Goal: Task Accomplishment & Management: Use online tool/utility

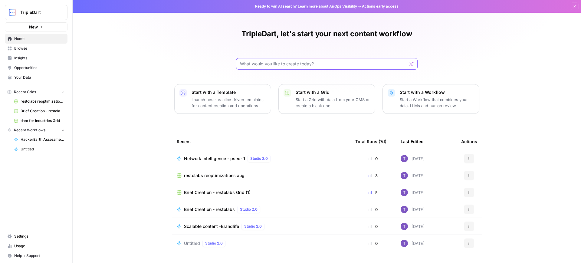
click at [285, 63] on input "text" at bounding box center [323, 64] width 166 height 6
paste input "B2B Software FAQ Creation Prompt You are tasked with helping create comprehensi…"
type input "NB2B Software FAQ Creation Prompt You are tasked with helping create comprehens…"
paste input "B2B Software FAQ Creation Prompt You are tasked with helping create comprehensi…"
type input "B2B Software FAQ Creation Prompt You are tasked with helping create comprehensi…"
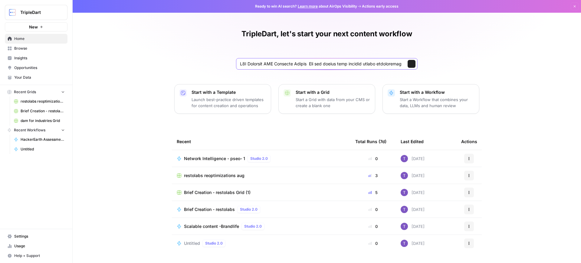
scroll to position [0, 5155]
click button "Send" at bounding box center [411, 64] width 8 height 8
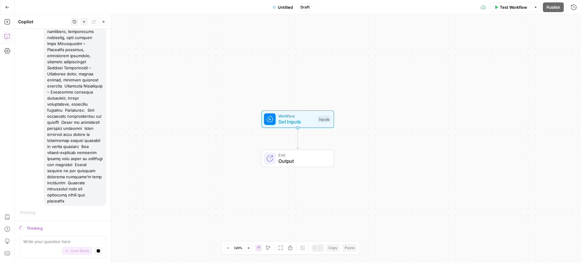
scroll to position [589, 0]
click at [94, 253] on button "Stop generating" at bounding box center [98, 251] width 8 height 8
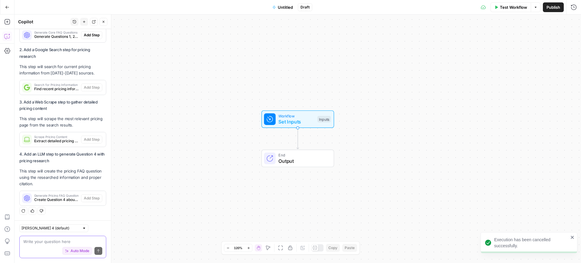
scroll to position [998, 0]
click at [51, 238] on textarea at bounding box center [62, 241] width 79 height 6
paste textarea "B2B Software FAQ Creation Prompt You are tasked with helping create comprehensi…"
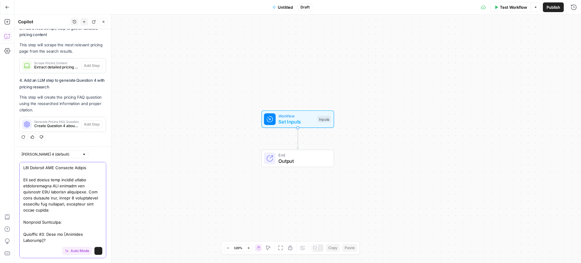
scroll to position [645, 0]
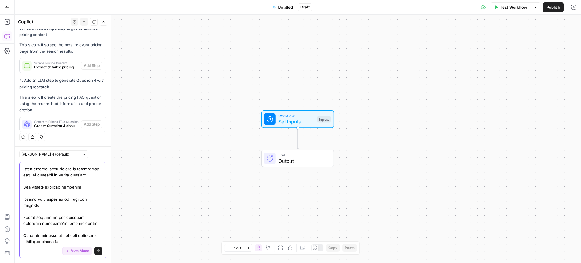
type textarea "B2B Software FAQ Creation Prompt You are tasked with helping create comprehensi…"
click at [96, 250] on icon "submit" at bounding box center [98, 251] width 4 height 4
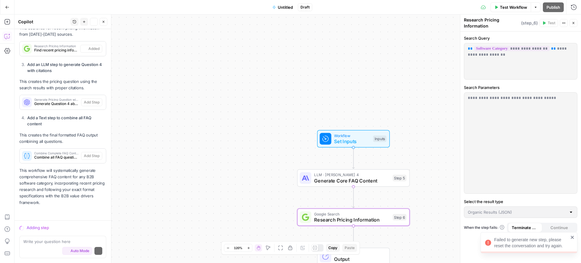
scroll to position [2592, 0]
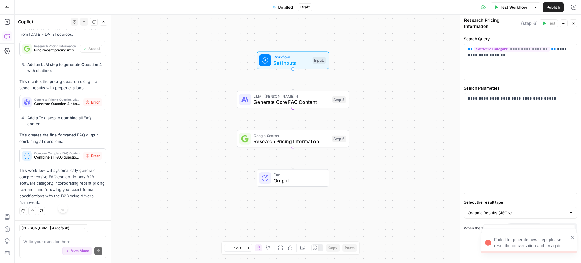
click at [86, 104] on icon at bounding box center [88, 102] width 4 height 4
click at [38, 101] on span "Generate Pricing Question with Citations" at bounding box center [57, 99] width 47 height 3
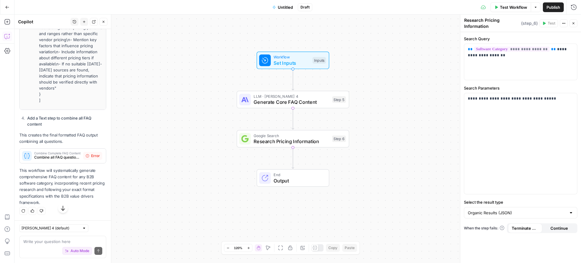
scroll to position [2986, 0]
click at [57, 244] on div "Auto Mode Send" at bounding box center [62, 250] width 79 height 13
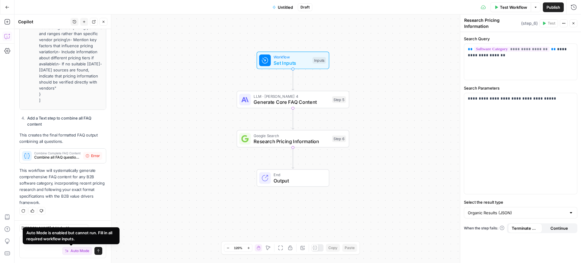
click at [62, 247] on button "Auto Mode" at bounding box center [77, 251] width 30 height 8
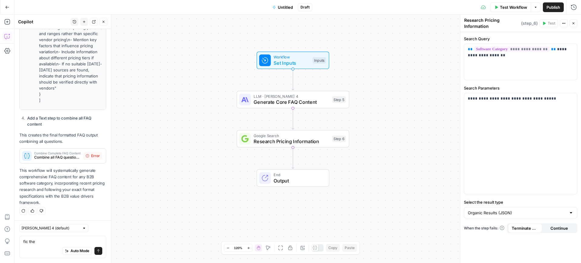
click at [41, 248] on div "Auto Mode Send" at bounding box center [62, 250] width 79 height 13
type textarea "fix the erroe"
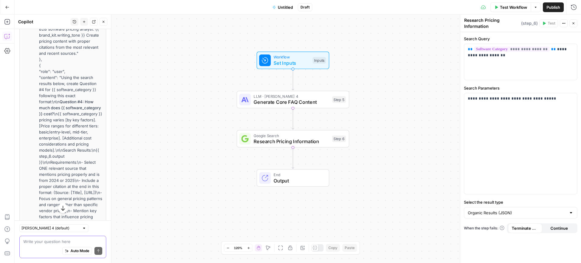
scroll to position [2554, 0]
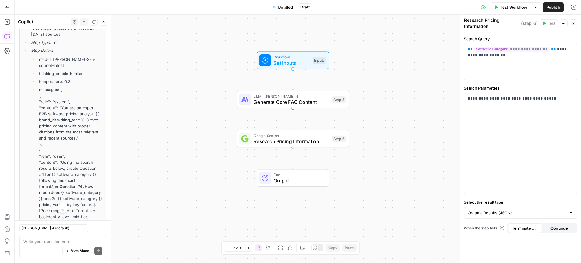
click at [24, 9] on h4 "LLM" at bounding box center [62, 6] width 79 height 6
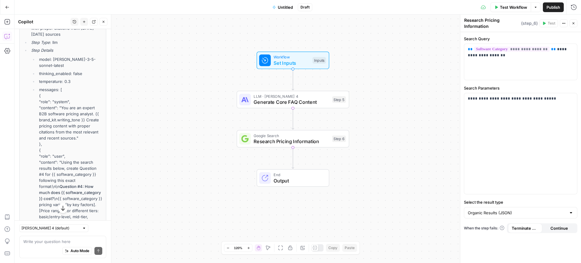
click at [24, 9] on h4 "LLM" at bounding box center [62, 6] width 79 height 6
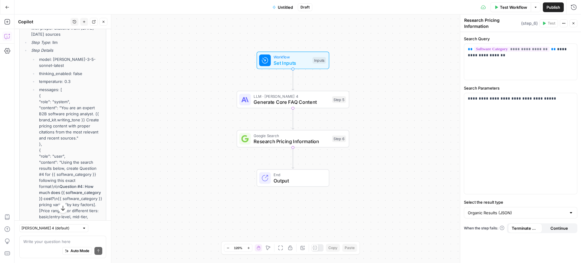
click at [24, 9] on h4 "LLM" at bounding box center [62, 6] width 79 height 6
drag, startPoint x: 21, startPoint y: 128, endPoint x: 84, endPoint y: 135, distance: 63.6
copy p "This creates the pricing question using the search results with proper citation…"
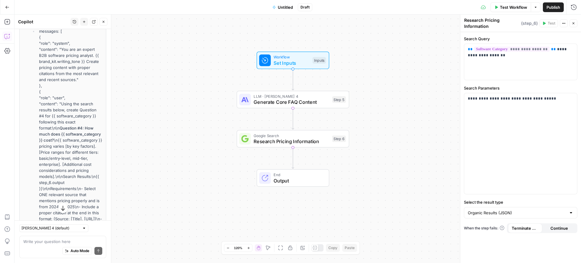
scroll to position [2613, 0]
click at [32, 242] on textarea at bounding box center [62, 241] width 79 height 6
paste textarea "This creates the pricing question using the search results with proper citation…"
type textarea "[This creates the pricing question using the search results with proper citatio…"
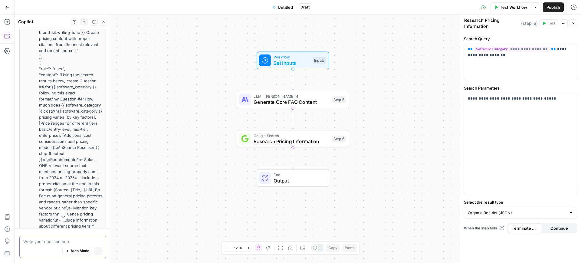
scroll to position [2584, 0]
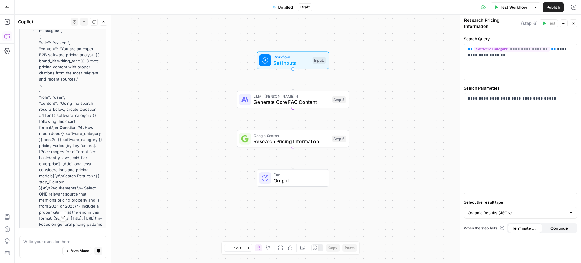
click at [58, 214] on button "button" at bounding box center [63, 216] width 10 height 10
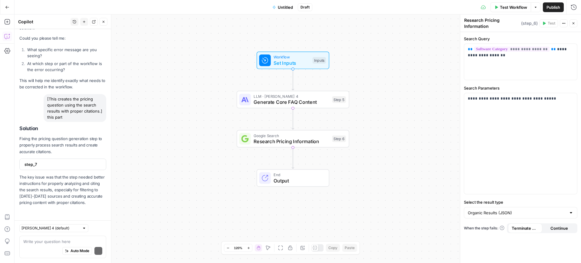
scroll to position [3203, 0]
click at [60, 161] on span "step_7" at bounding box center [61, 164] width 75 height 6
click at [47, 161] on span "step_7" at bounding box center [61, 164] width 75 height 6
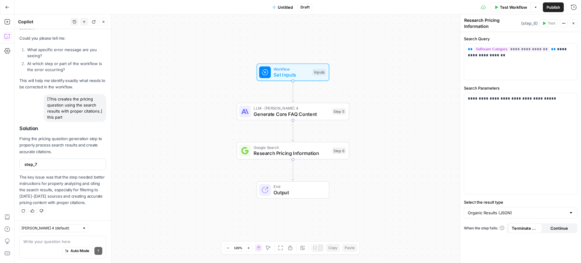
click at [36, 244] on div "Auto Mode Send" at bounding box center [62, 250] width 79 height 13
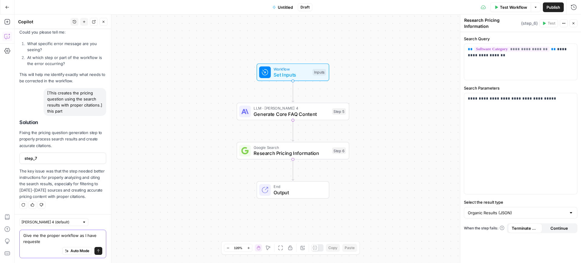
type textarea "Give me the proper workflow as I have requested"
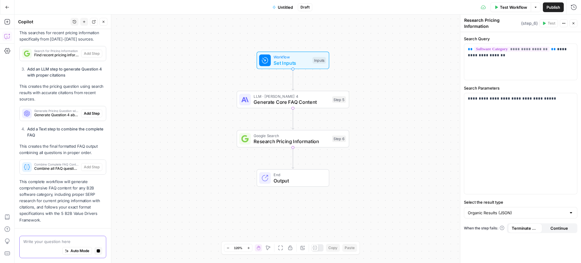
scroll to position [3713, 0]
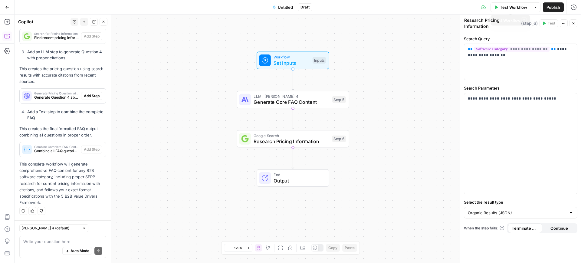
click at [503, 5] on span "Test Workflow" at bounding box center [513, 7] width 27 height 6
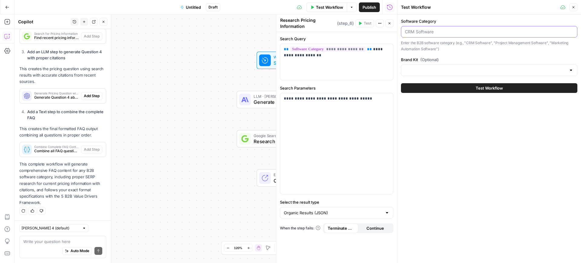
click at [445, 31] on input "Software Category" at bounding box center [489, 32] width 168 height 6
type input "CRM"
click at [442, 68] on input "Brand Kit (Optional)" at bounding box center [485, 70] width 161 height 6
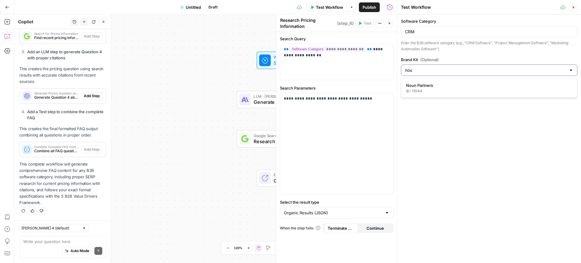
type input "nou"
drag, startPoint x: 415, startPoint y: 69, endPoint x: 394, endPoint y: 69, distance: 20.9
click at [397, 69] on div "Test Workflow Close Software Category CRM Enter the B2B software category (e.g.…" at bounding box center [489, 131] width 184 height 263
click at [445, 90] on div "ID: 7601" at bounding box center [489, 90] width 166 height 5
type input "ValueCore"
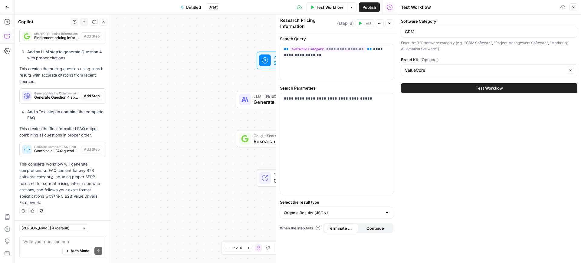
click at [460, 84] on button "Test Workflow" at bounding box center [489, 88] width 176 height 10
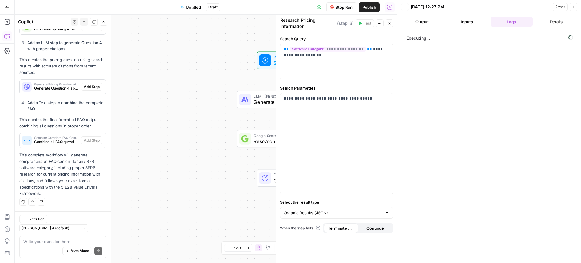
scroll to position [3337, 0]
click at [418, 23] on button "Output" at bounding box center [422, 22] width 42 height 10
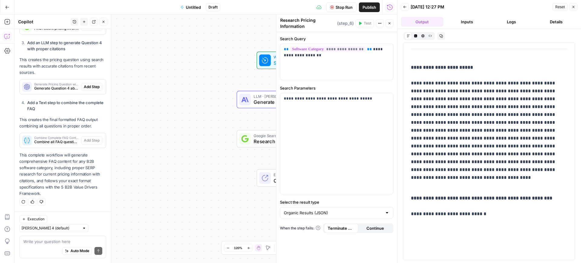
click at [448, 24] on button "Inputs" at bounding box center [467, 22] width 42 height 10
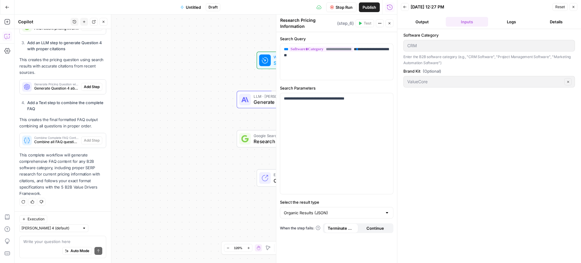
click at [420, 26] on button "Output" at bounding box center [422, 22] width 42 height 10
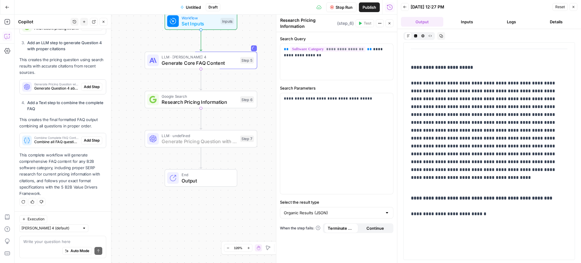
scroll to position [3341, 0]
click at [86, 87] on span "Add Step" at bounding box center [92, 86] width 16 height 5
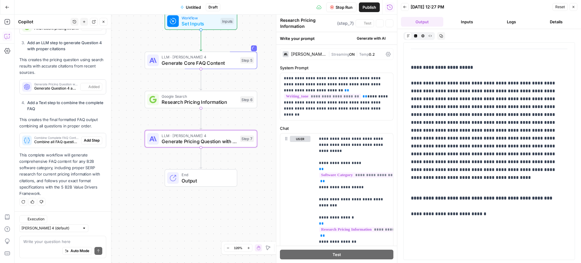
type textarea "Generate Pricing Question with Citations"
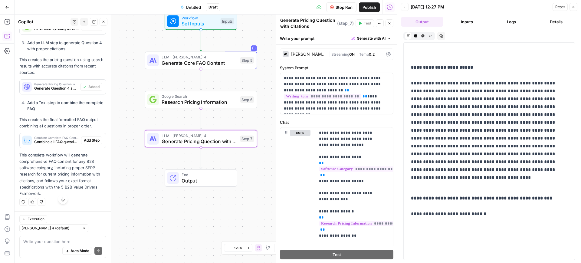
scroll to position [3338, 0]
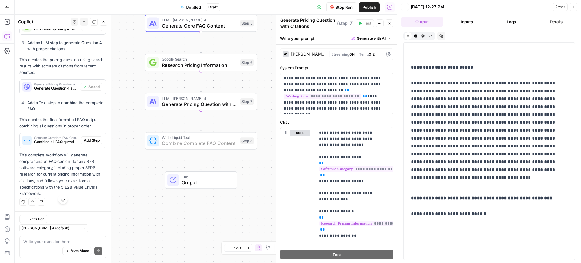
click at [92, 143] on span "Add Step" at bounding box center [92, 140] width 16 height 5
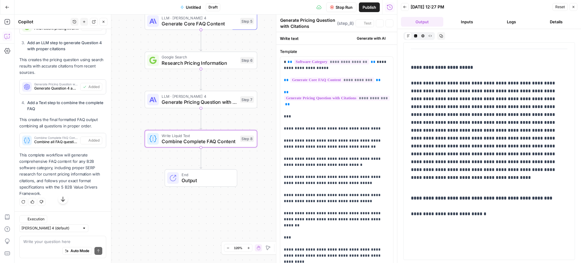
type textarea "Combine Complete FAQ Content"
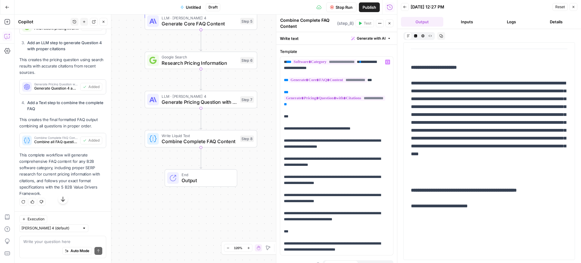
scroll to position [11, 0]
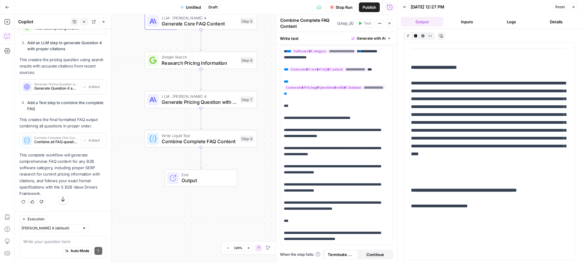
click at [343, 10] on span "Stop Run" at bounding box center [343, 7] width 17 height 6
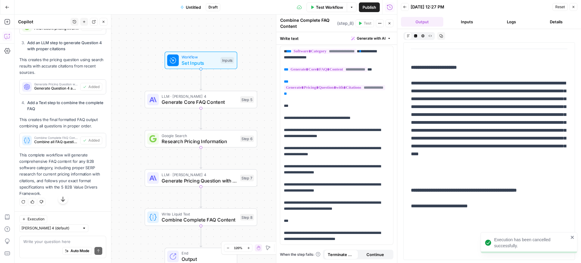
click at [325, 11] on button "Test Workflow" at bounding box center [326, 7] width 41 height 10
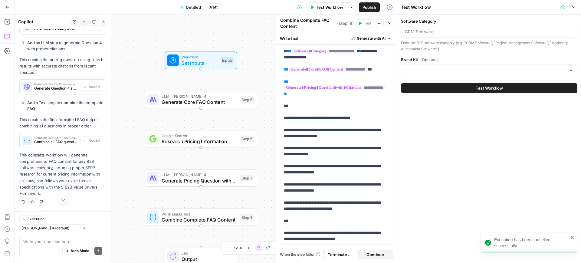
click at [469, 35] on div at bounding box center [489, 31] width 176 height 11
type input "H"
type input "Transportation Software"
click at [441, 70] on input "Brand Kit (Optional)" at bounding box center [485, 70] width 161 height 6
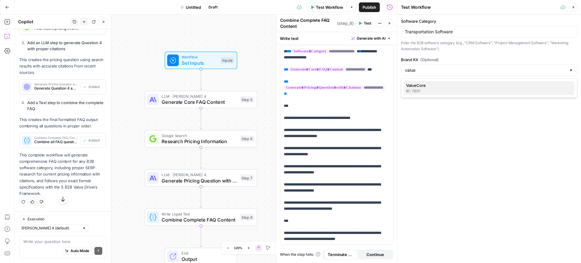
click at [428, 86] on span "ValueCore" at bounding box center [488, 85] width 164 height 6
type input "ValueCore"
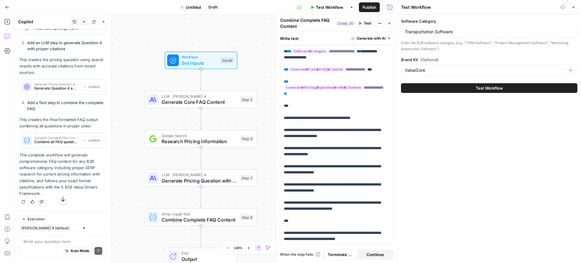
click at [435, 86] on button "Test Workflow" at bounding box center [489, 88] width 176 height 10
click at [461, 86] on button "Test Workflow" at bounding box center [489, 88] width 176 height 10
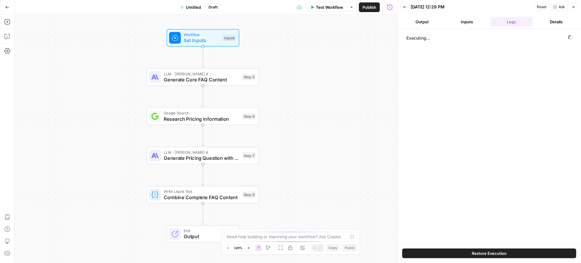
click at [419, 25] on button "Output" at bounding box center [422, 22] width 42 height 10
click at [323, 9] on span "Test Workflow" at bounding box center [329, 7] width 27 height 6
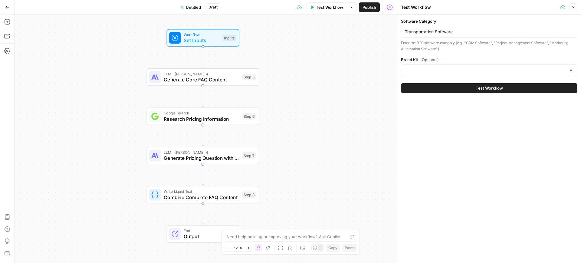
type input "ValueCore"
click at [464, 84] on button "Test Workflow" at bounding box center [489, 88] width 176 height 10
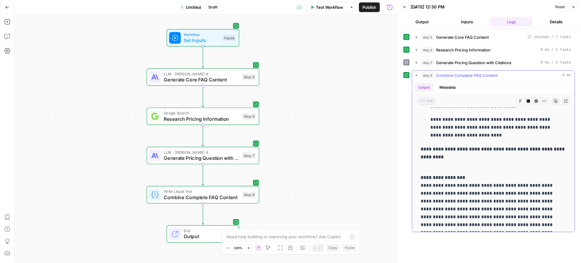
scroll to position [695, 0]
click at [563, 102] on button "Expand Output" at bounding box center [566, 101] width 8 height 8
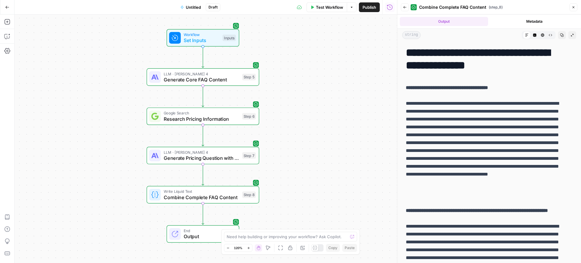
scroll to position [158, 0]
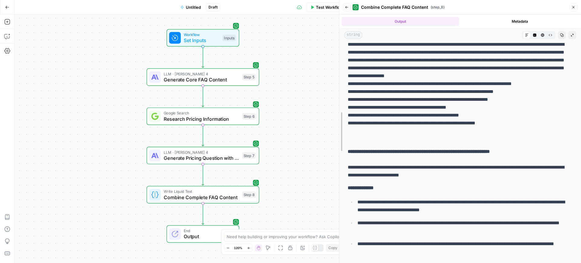
drag, startPoint x: 396, startPoint y: 123, endPoint x: 257, endPoint y: 147, distance: 140.8
click at [251, 148] on body "TripleDart New Home Browse Insights Opportunities Your Data Recent Grids restol…" at bounding box center [290, 131] width 581 height 263
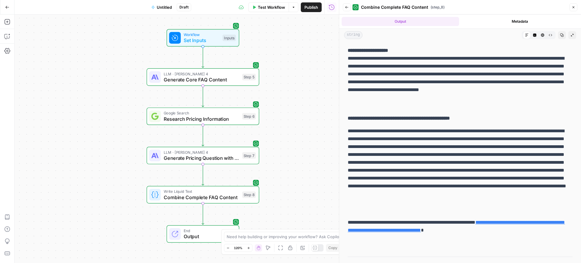
scroll to position [792, 0]
click at [423, 228] on link "**********" at bounding box center [456, 226] width 217 height 12
drag, startPoint x: 446, startPoint y: 147, endPoint x: 463, endPoint y: 145, distance: 17.7
click at [463, 145] on p "**********" at bounding box center [457, 170] width 219 height 87
click at [442, 148] on p "**********" at bounding box center [457, 170] width 219 height 87
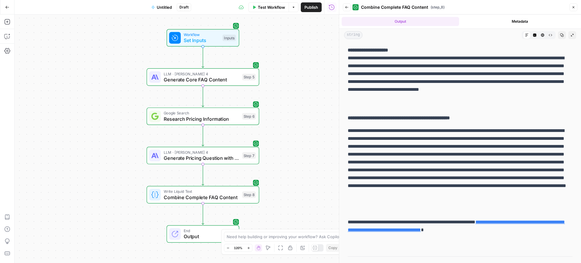
drag, startPoint x: 444, startPoint y: 146, endPoint x: 462, endPoint y: 146, distance: 18.1
click at [462, 146] on p "**********" at bounding box center [457, 170] width 219 height 87
copy p "*******"
click at [277, 236] on textarea at bounding box center [287, 237] width 121 height 6
paste textarea "What is Accounting Finance software? Accounting Finance software helps business…"
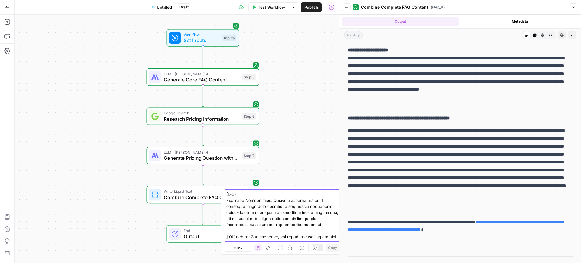
scroll to position [294, 0]
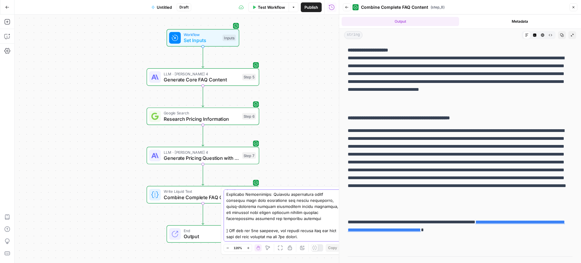
type textarea "I'll give you a template of another category I have done. I need the lenght to …"
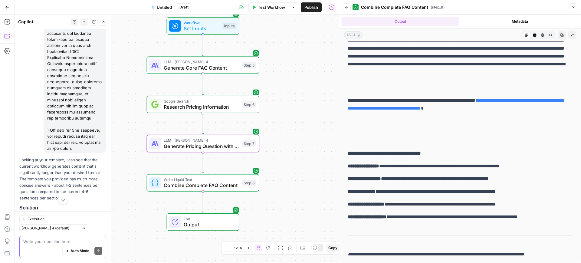
scroll to position [808, 0]
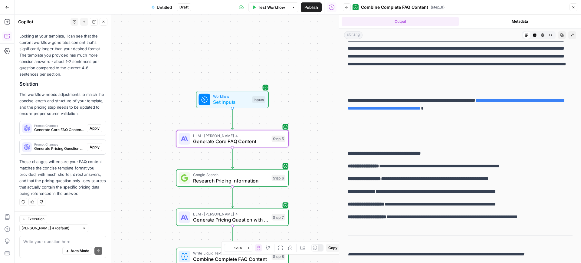
drag, startPoint x: 91, startPoint y: 125, endPoint x: 91, endPoint y: 150, distance: 25.1
click at [91, 125] on button "Apply" at bounding box center [94, 128] width 15 height 8
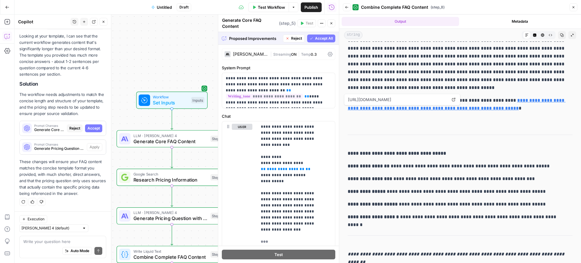
click at [318, 36] on span "Accept All" at bounding box center [324, 38] width 18 height 5
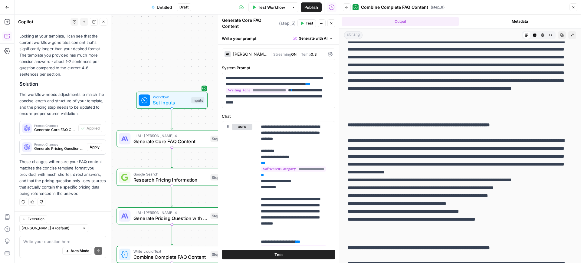
scroll to position [43, 0]
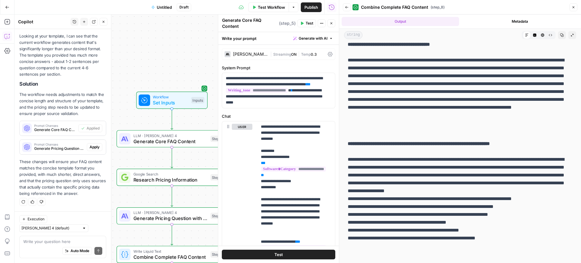
click at [303, 24] on icon "button" at bounding box center [302, 23] width 4 height 4
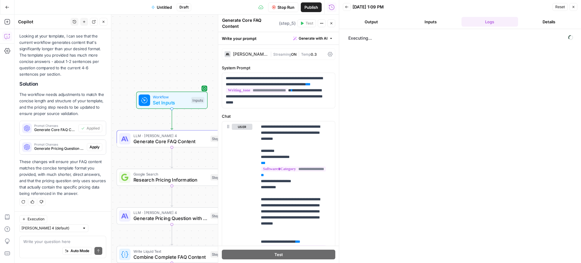
click at [381, 24] on button "Output" at bounding box center [371, 22] width 57 height 10
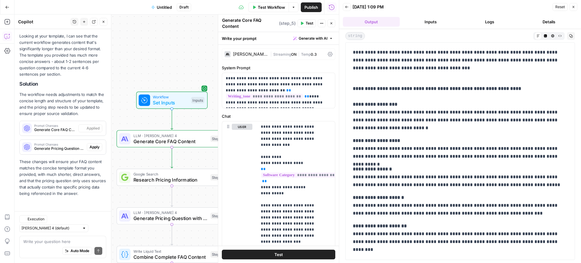
scroll to position [818, 0]
click at [277, 7] on span "Test Workflow" at bounding box center [271, 7] width 27 height 6
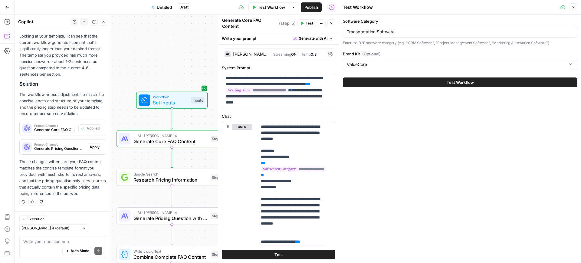
click at [383, 82] on button "Test Workflow" at bounding box center [460, 82] width 234 height 10
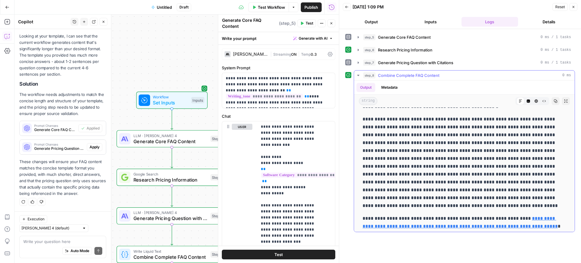
scroll to position [532, 0]
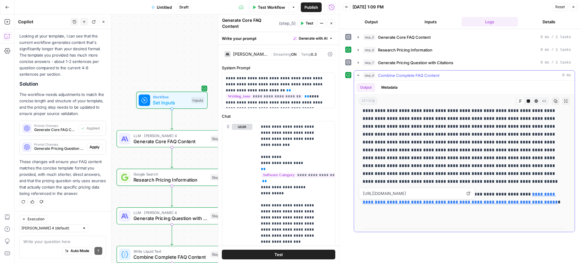
click at [425, 201] on link "**********" at bounding box center [459, 198] width 195 height 12
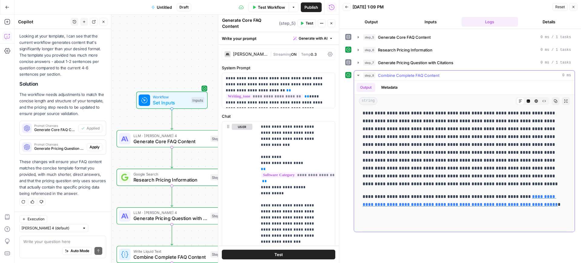
scroll to position [570, 0]
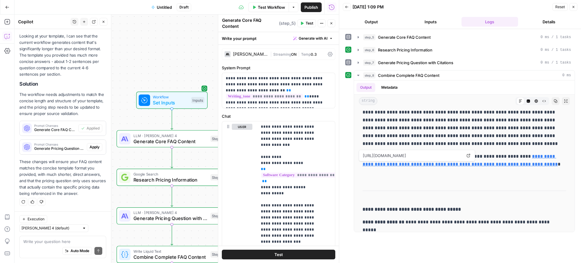
click at [283, 251] on button "Test" at bounding box center [278, 255] width 113 height 10
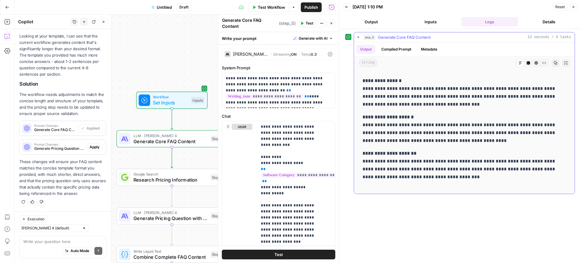
scroll to position [303, 0]
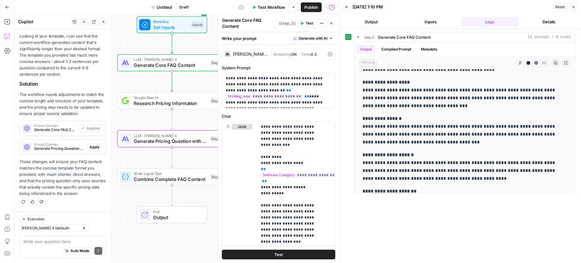
click at [93, 149] on span "Apply" at bounding box center [95, 146] width 10 height 5
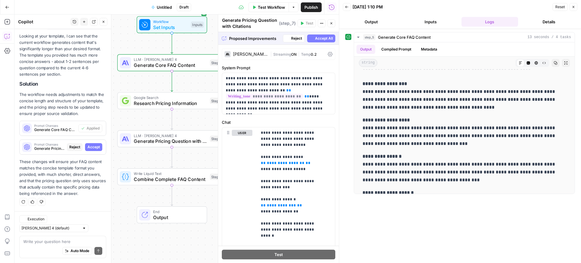
scroll to position [808, 0]
click at [308, 39] on button "Accept All" at bounding box center [321, 38] width 28 height 8
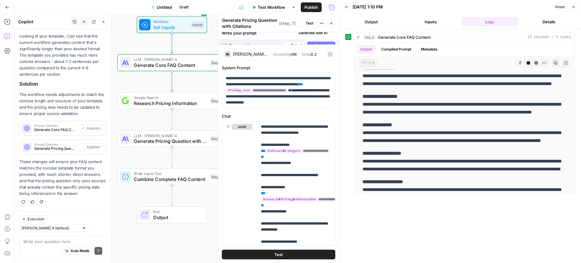
scroll to position [0, 0]
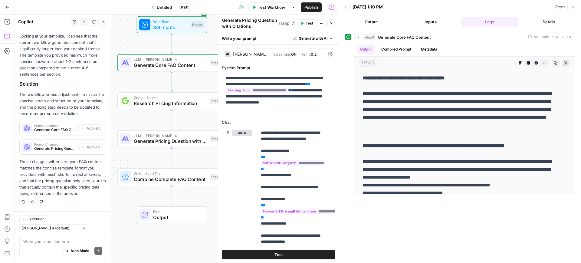
click at [291, 253] on button "Test" at bounding box center [278, 255] width 113 height 10
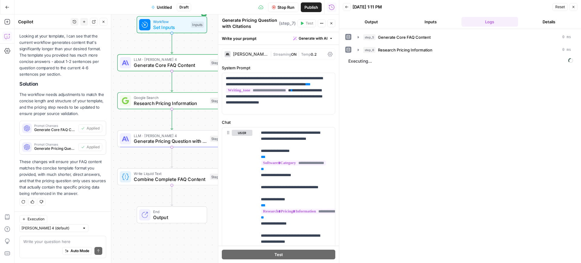
click at [371, 20] on button "Output" at bounding box center [371, 22] width 57 height 10
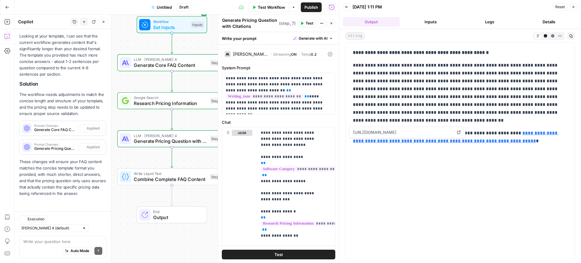
scroll to position [818, 0]
click at [405, 141] on link "**********" at bounding box center [456, 137] width 206 height 12
click at [472, 196] on div "**********" at bounding box center [460, 151] width 222 height 210
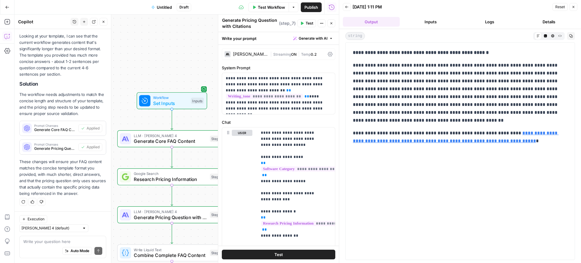
click at [259, 8] on span "Test Workflow" at bounding box center [271, 7] width 27 height 6
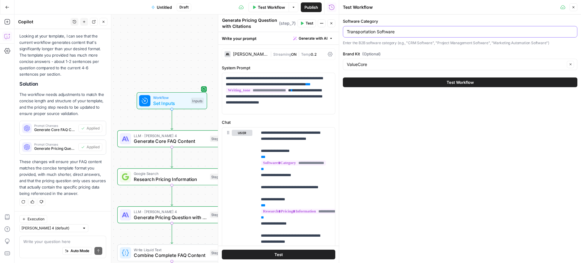
click at [407, 30] on input "Transportation Software" at bounding box center [460, 32] width 227 height 6
click at [376, 31] on input "Transportation Software" at bounding box center [460, 32] width 227 height 6
drag, startPoint x: 376, startPoint y: 31, endPoint x: 345, endPoint y: 34, distance: 31.3
click at [345, 34] on div "Transportation Software" at bounding box center [460, 31] width 234 height 11
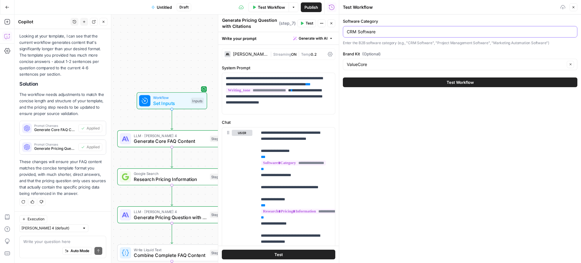
type input "CRM Software"
click at [343, 77] on button "Test Workflow" at bounding box center [460, 82] width 234 height 10
click at [391, 82] on button "Test Workflow" at bounding box center [460, 82] width 234 height 10
